Goal: Information Seeking & Learning: Learn about a topic

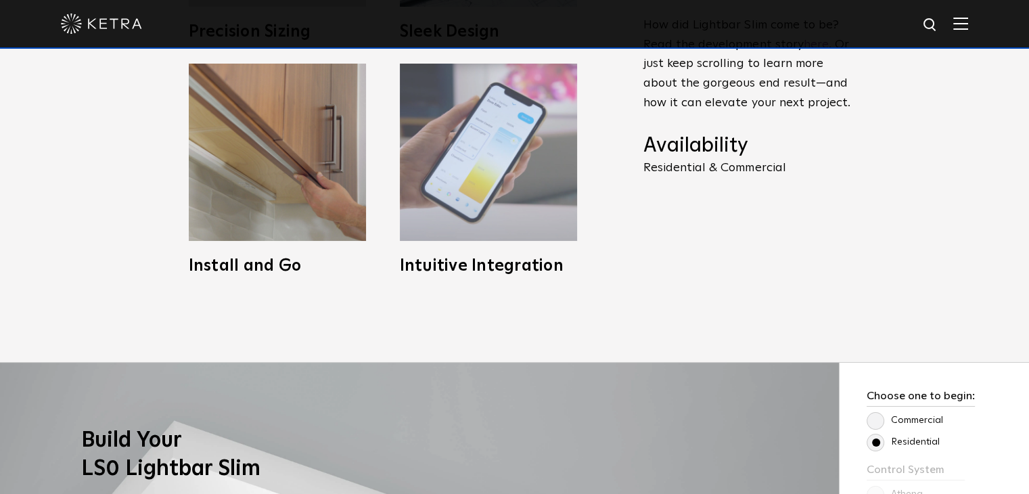
scroll to position [744, 0]
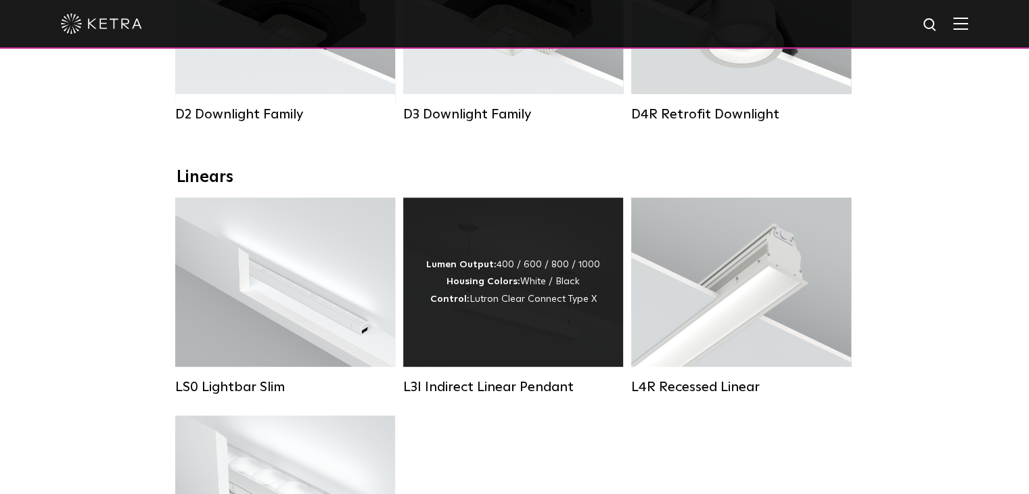
scroll to position [406, 0]
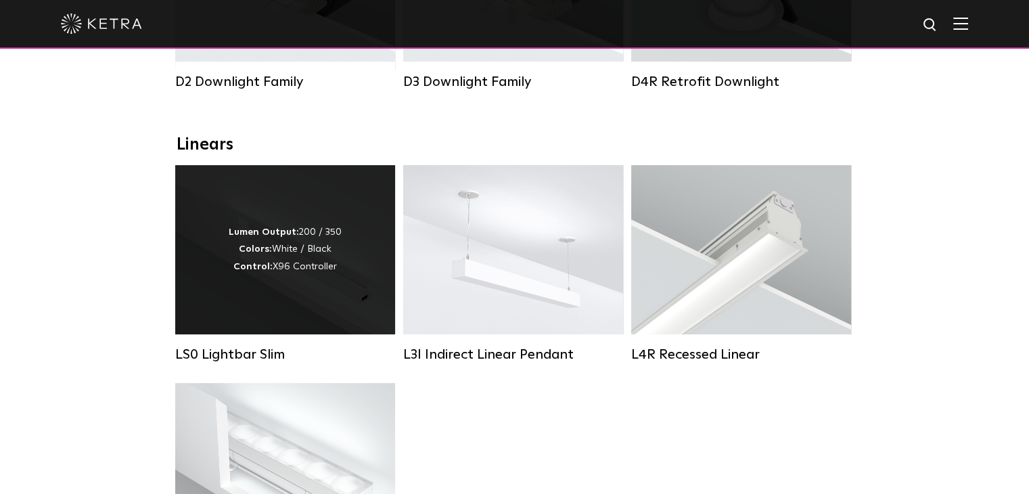
click at [261, 316] on div "Lumen Output: 200 / 350 Colors: White / Black Control: X96 Controller" at bounding box center [285, 249] width 220 height 169
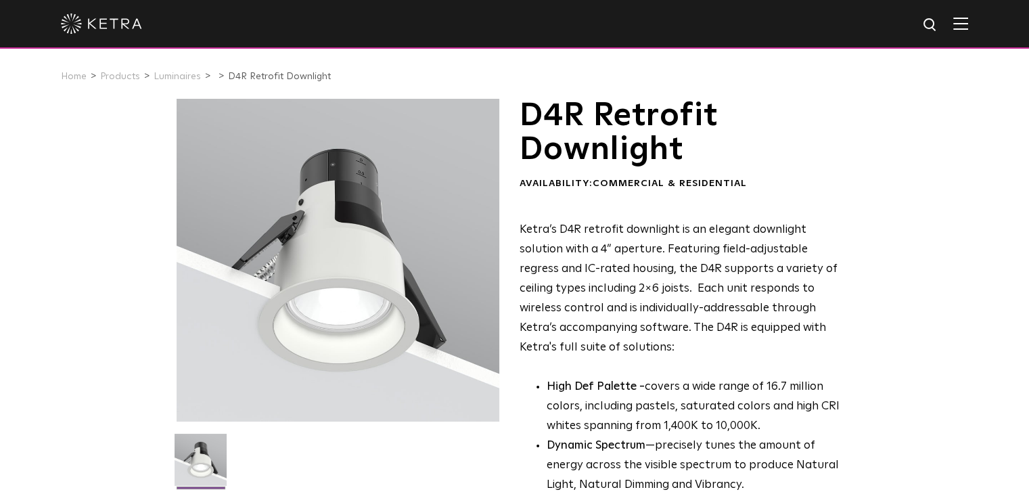
drag, startPoint x: 642, startPoint y: 339, endPoint x: 589, endPoint y: 346, distance: 54.0
click at [589, 346] on p "Ketra’s D4R retrofit downlight is an elegant downlight solution with a 4” apert…" at bounding box center [685, 289] width 330 height 137
drag, startPoint x: 585, startPoint y: 348, endPoint x: 518, endPoint y: 175, distance: 185.5
click at [518, 175] on div "D4R Retrofit Downlight Availability: Commercial & Residential Ketra’s D4R retro…" at bounding box center [515, 447] width 677 height 696
click at [522, 207] on div "D4R Retrofit Downlight Availability: Commercial & Residential Ketra’s D4R retro…" at bounding box center [685, 391] width 330 height 584
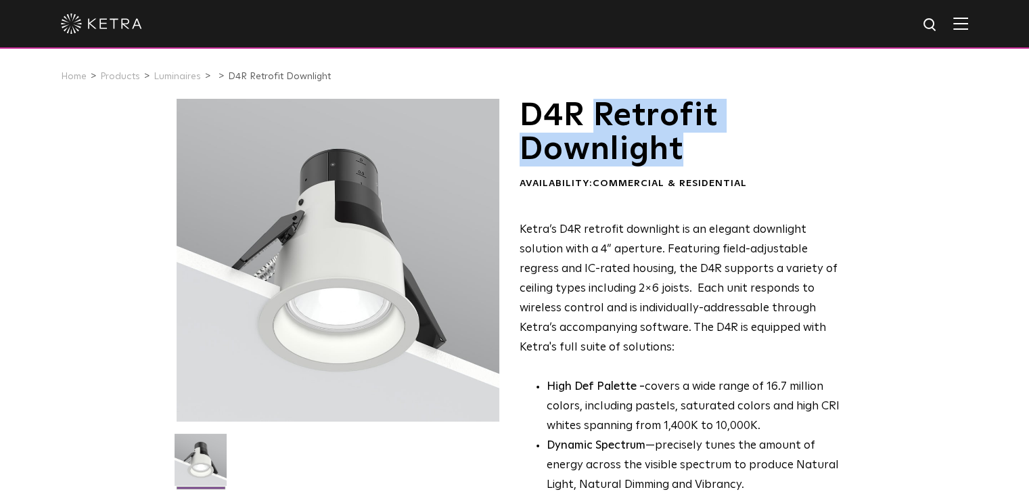
drag, startPoint x: 593, startPoint y: 110, endPoint x: 694, endPoint y: 159, distance: 112.3
click at [694, 159] on h1 "D4R Retrofit Downlight" at bounding box center [685, 133] width 330 height 68
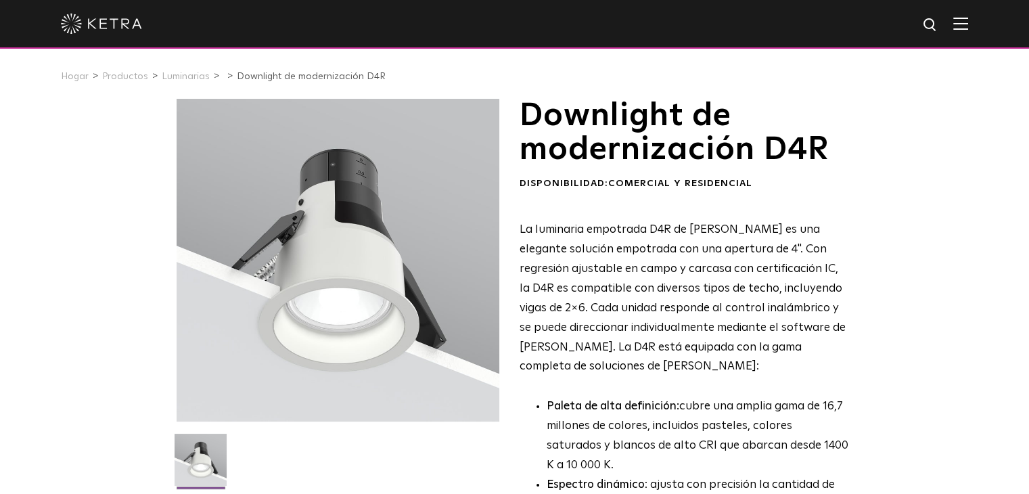
click at [666, 137] on font "Downlight de modernización D4R" at bounding box center [674, 132] width 309 height 66
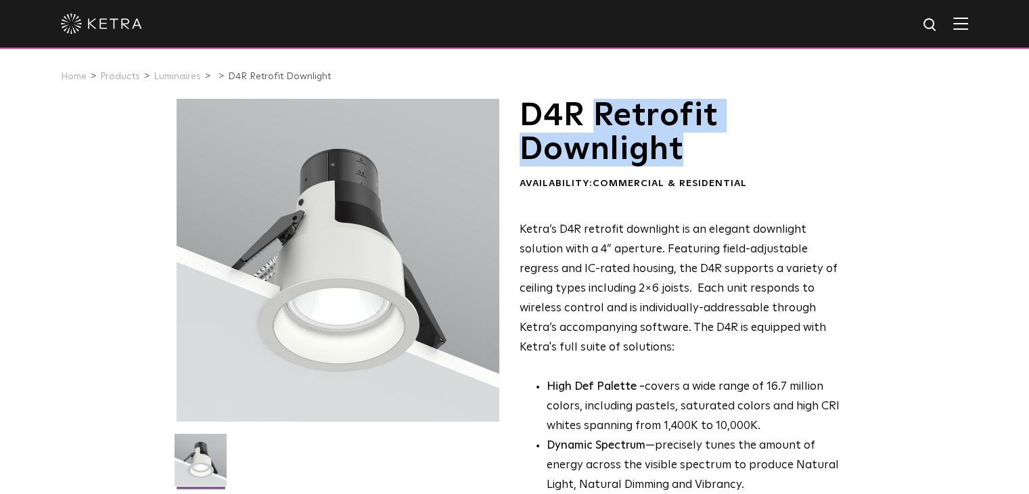
drag, startPoint x: 604, startPoint y: 112, endPoint x: 703, endPoint y: 164, distance: 111.4
click at [703, 164] on h1 "D4R Retrofit Downlight" at bounding box center [685, 133] width 330 height 68
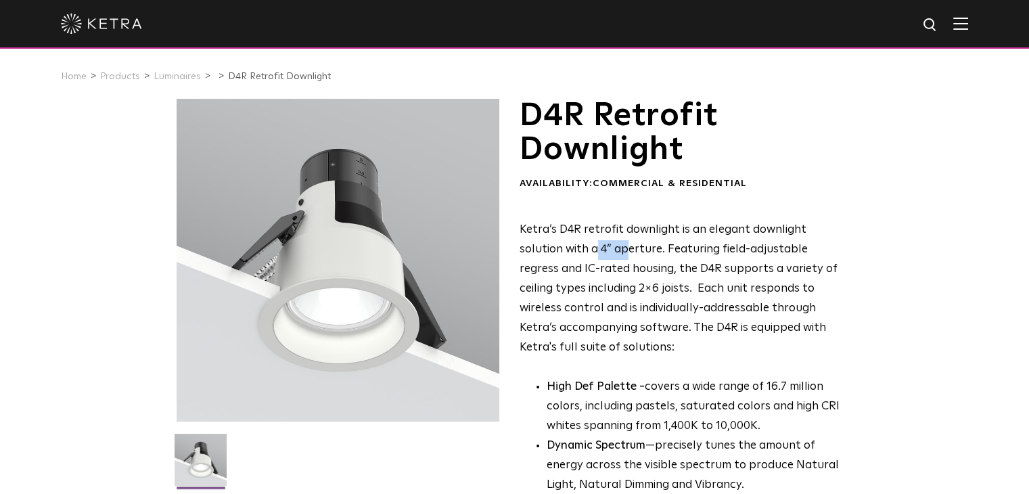
drag, startPoint x: 551, startPoint y: 257, endPoint x: 582, endPoint y: 252, distance: 31.6
click at [582, 252] on p "Ketra’s D4R retrofit downlight is an elegant downlight solution with a 4” apert…" at bounding box center [685, 289] width 330 height 137
click at [807, 277] on p "Ketra’s D4R retrofit downlight is an elegant downlight solution with a 4” apert…" at bounding box center [685, 289] width 330 height 137
click at [99, 21] on img at bounding box center [101, 24] width 81 height 20
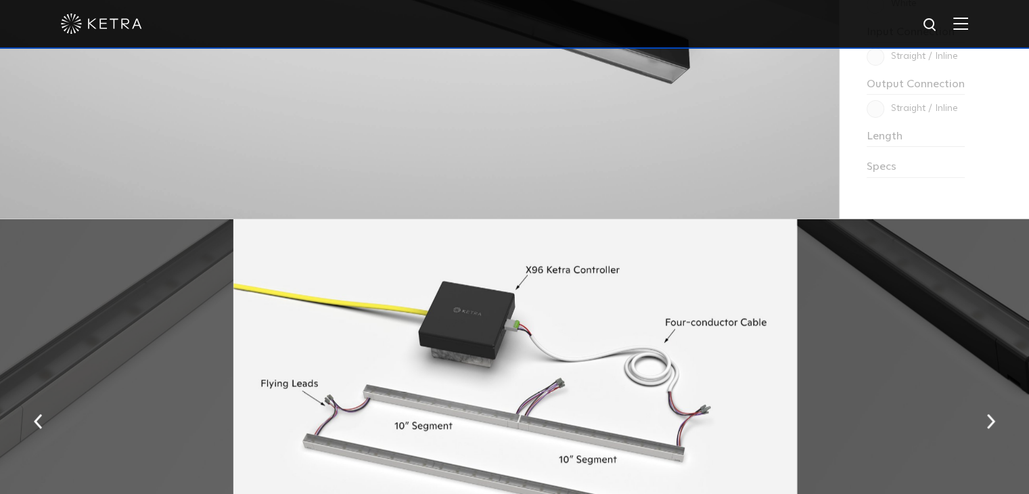
scroll to position [1489, 0]
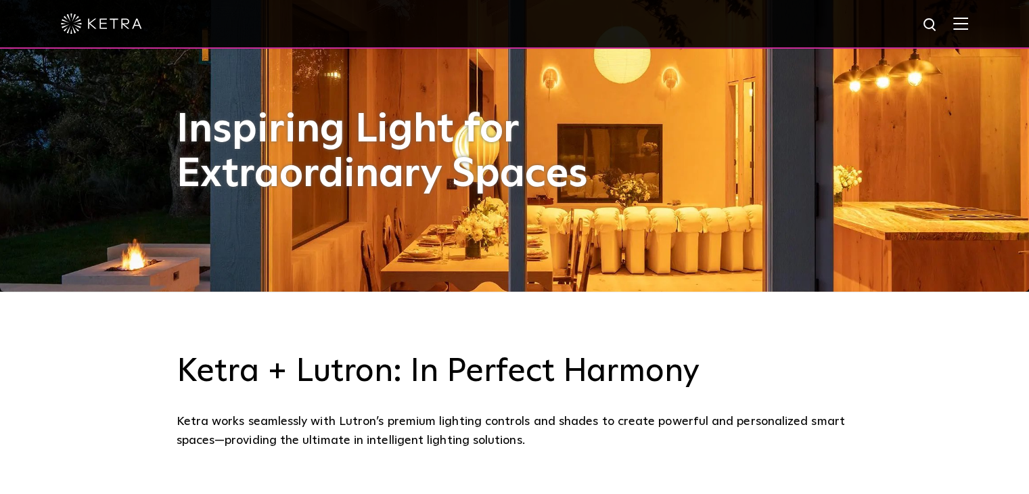
scroll to position [203, 0]
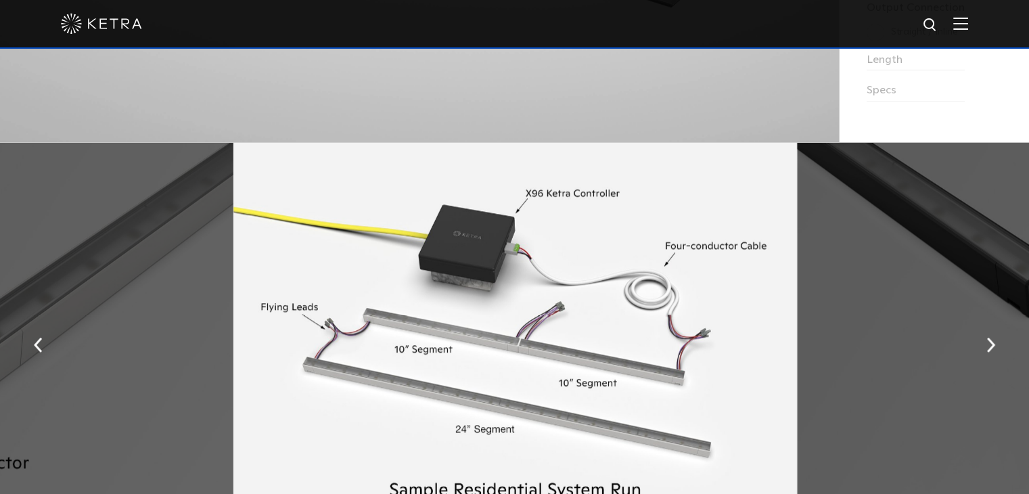
scroll to position [1489, 0]
